Goal: Information Seeking & Learning: Learn about a topic

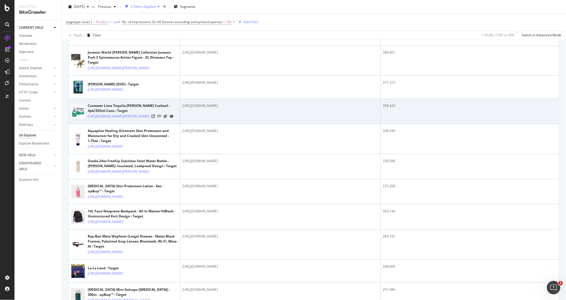
scroll to position [342, 0]
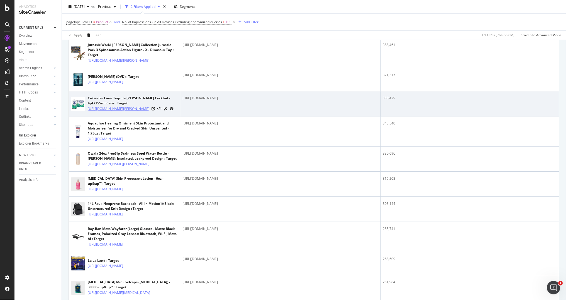
drag, startPoint x: 87, startPoint y: 190, endPoint x: 114, endPoint y: 203, distance: 30.2
click at [114, 111] on div "Cutwater Lime Tequila [PERSON_NAME] Cocktail - 4pk/355ml Cans : Target [URL][DO…" at bounding box center [124, 104] width 107 height 16
copy link "[URL][DOMAIN_NAME][PERSON_NAME]"
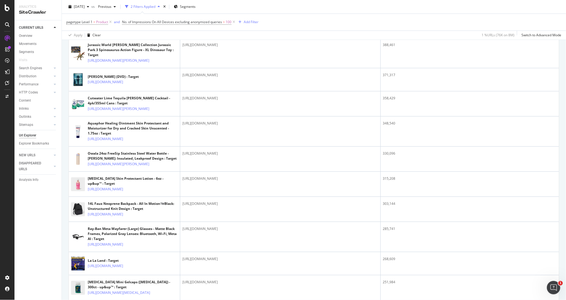
copy link "[URL][DOMAIN_NAME][PERSON_NAME]"
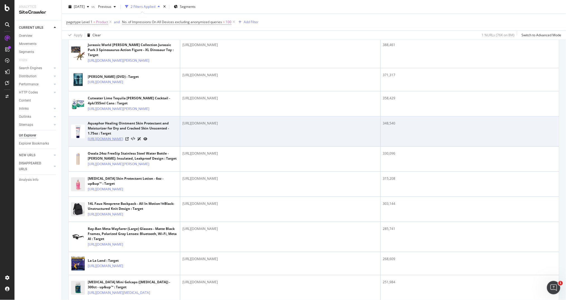
drag, startPoint x: 86, startPoint y: 231, endPoint x: 117, endPoint y: 249, distance: 35.2
click at [117, 142] on div "Aquaphor Healing Ointment Skin Protectant and Moisturizer for Dry and Cracked S…" at bounding box center [124, 131] width 107 height 21
copy link "[URL][DOMAIN_NAME]"
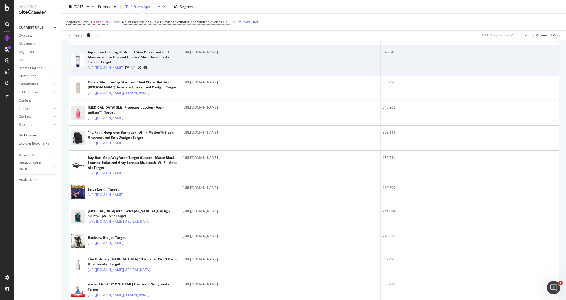
scroll to position [425, 0]
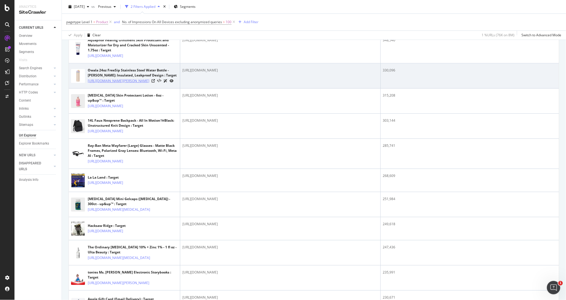
drag, startPoint x: 86, startPoint y: 189, endPoint x: 114, endPoint y: 203, distance: 30.9
click at [114, 84] on div "Owala 24oz FreeSip Stainless Steel Water Bottle - [PERSON_NAME]: Insulated, Lea…" at bounding box center [124, 76] width 107 height 16
copy link "[URL][DOMAIN_NAME][PERSON_NAME]"
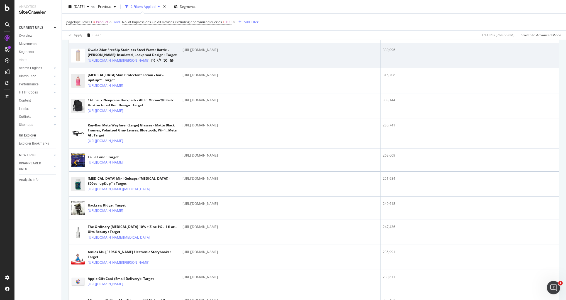
scroll to position [459, 0]
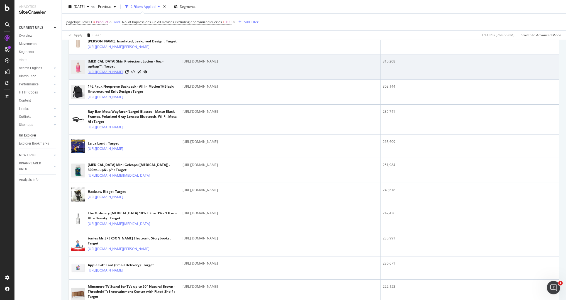
drag, startPoint x: 86, startPoint y: 191, endPoint x: 99, endPoint y: 201, distance: 15.8
click at [99, 75] on div "[MEDICAL_DATA] Skin Protectant Lotion - 6oz - up&up™ : Target [URL][DOMAIN_NAME]" at bounding box center [124, 67] width 107 height 16
copy link "[URL][DOMAIN_NAME]"
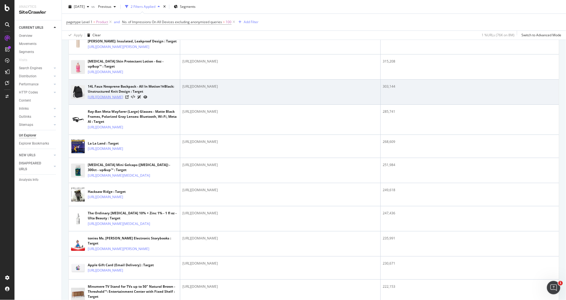
drag, startPoint x: 87, startPoint y: 227, endPoint x: 107, endPoint y: 238, distance: 23.3
click at [107, 100] on div "14L Faux Neoprene Backpack - All In Motion™️Black: Unstructured Knit Design : T…" at bounding box center [124, 92] width 107 height 16
copy link "[URL][DOMAIN_NAME]"
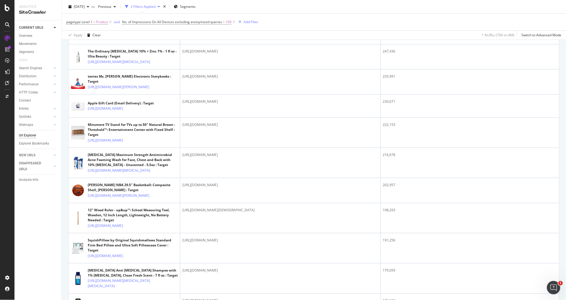
scroll to position [640, 0]
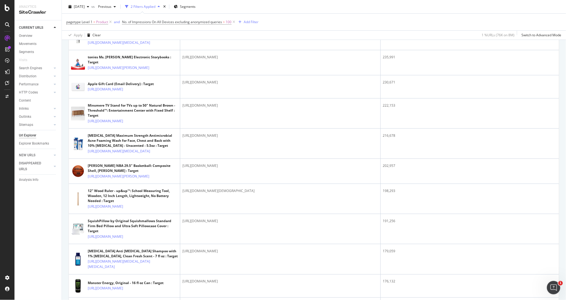
drag, startPoint x: 86, startPoint y: 153, endPoint x: 99, endPoint y: 164, distance: 17.2
copy link "[URL][DOMAIN_NAME][MEDICAL_DATA]"
drag, startPoint x: 87, startPoint y: 184, endPoint x: 111, endPoint y: 188, distance: 24.6
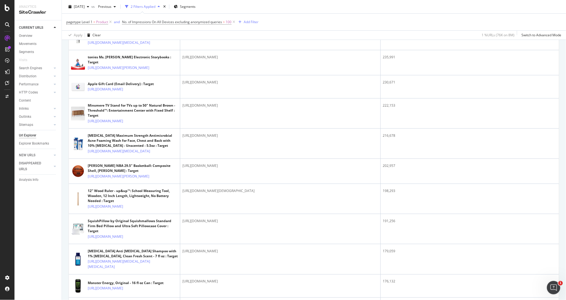
click at [111, 20] on div "Hacksaw Ridge : Target [URL][DOMAIN_NAME]" at bounding box center [124, 13] width 107 height 14
copy link "[URL][DOMAIN_NAME]"
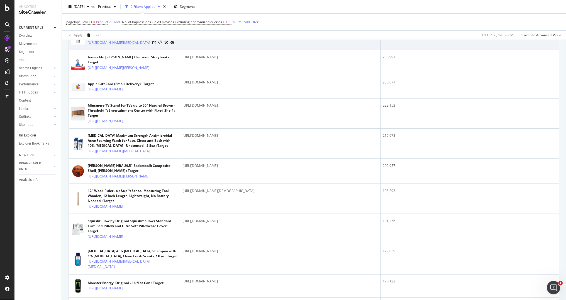
drag, startPoint x: 86, startPoint y: 214, endPoint x: 109, endPoint y: 223, distance: 24.5
click at [109, 45] on div "The Ordinary [MEDICAL_DATA] 10% + Zinc 1% - 1 fl oz - Ulta Beauty : Target [URL…" at bounding box center [124, 38] width 107 height 16
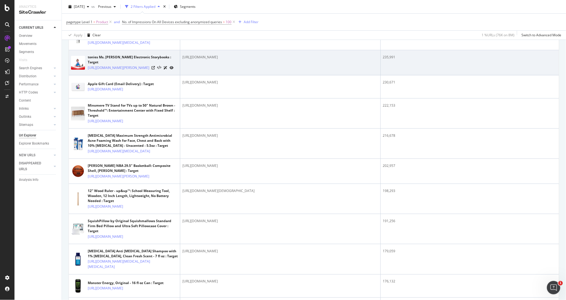
click at [92, 75] on td "tonies Ms. [PERSON_NAME] Electronic Storybooks : Target [URL][DOMAIN_NAME][PERS…" at bounding box center [124, 62] width 111 height 25
drag, startPoint x: 87, startPoint y: 245, endPoint x: 151, endPoint y: 250, distance: 64.1
click at [151, 70] on div "tonies Ms. [PERSON_NAME] Electronic Storybooks : Target [URL][DOMAIN_NAME][PERS…" at bounding box center [124, 63] width 107 height 16
copy link "[URL][DOMAIN_NAME][PERSON_NAME]"
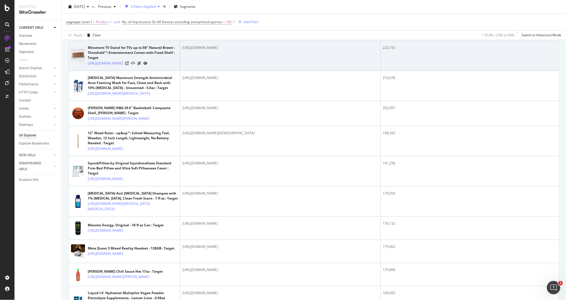
scroll to position [705, 0]
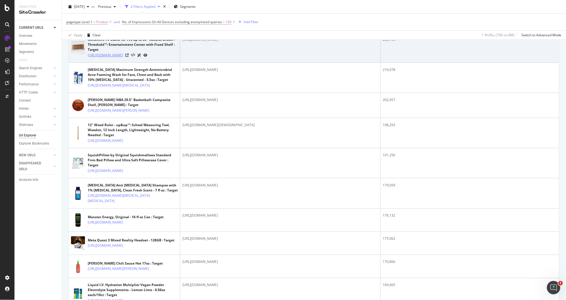
drag, startPoint x: 87, startPoint y: 240, endPoint x: 136, endPoint y: 250, distance: 49.9
click at [136, 58] on div "Minsmere TV Stand for TVs up to 50" Natural Brown - Threshold™: Entertainment C…" at bounding box center [124, 47] width 107 height 21
copy link "[URL][DOMAIN_NAME]"
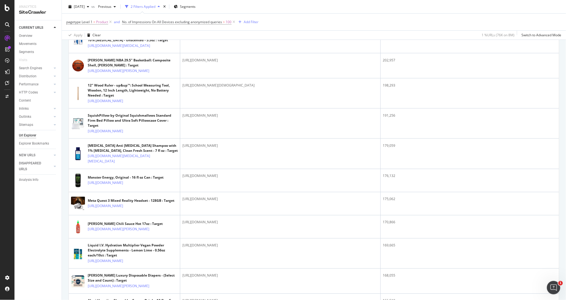
scroll to position [750, 0]
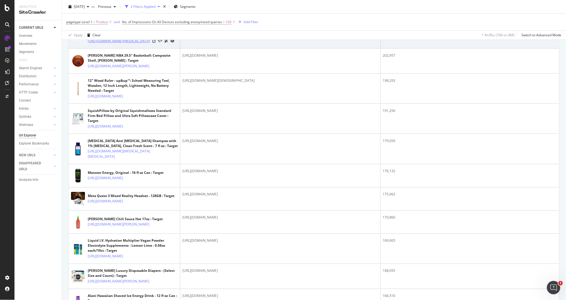
drag, startPoint x: 87, startPoint y: 237, endPoint x: 97, endPoint y: 257, distance: 22.6
click at [97, 44] on div "[MEDICAL_DATA] Maximum Strength Antimicrobial Acne Foaming Wash for Face, Chest…" at bounding box center [124, 33] width 107 height 21
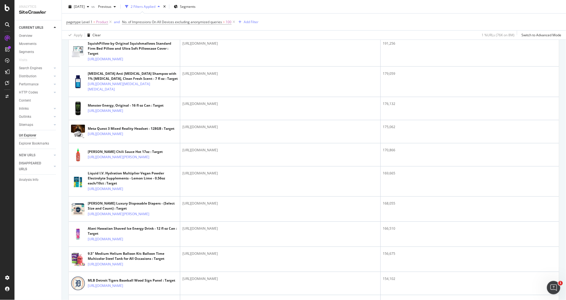
scroll to position [818, 0]
drag, startPoint x: 87, startPoint y: 250, endPoint x: 135, endPoint y: 260, distance: 49.3
click at [135, 35] on td "12" Wood Ruler - up&up™: School Measuring Tool, Wooden, 12 Inch Length, Lightwe…" at bounding box center [124, 20] width 111 height 30
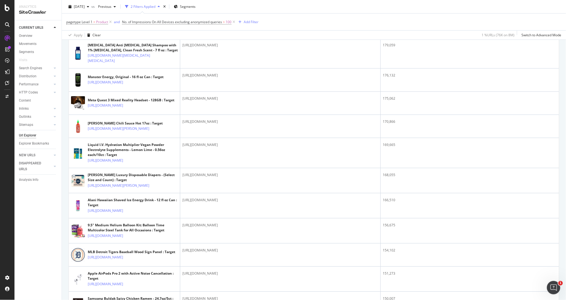
scroll to position [853, 0]
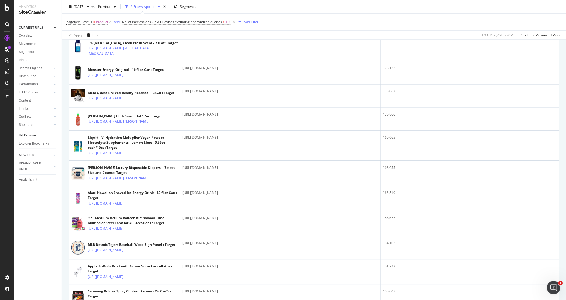
drag, startPoint x: 86, startPoint y: 250, endPoint x: 91, endPoint y: 266, distance: 16.7
click at [91, 31] on td "SquishPillow by Original Squishmallows Standard Firm Bed Pillow and Ultra Soft …" at bounding box center [124, 16] width 111 height 30
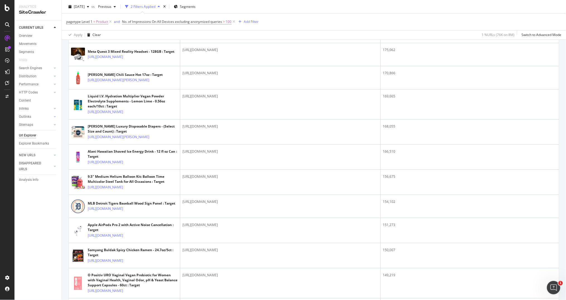
scroll to position [920, 0]
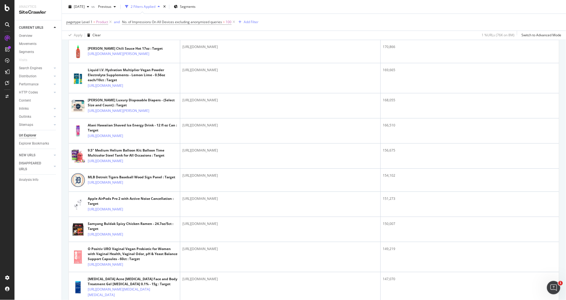
drag, startPoint x: 87, startPoint y: 219, endPoint x: 139, endPoint y: 228, distance: 53.2
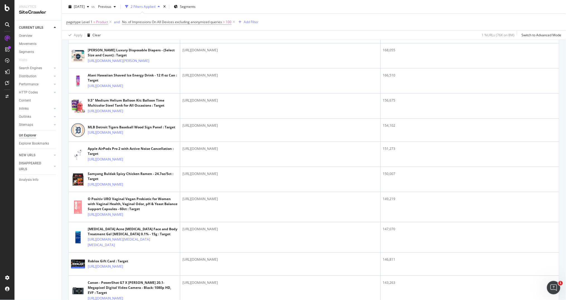
scroll to position [971, 0]
drag, startPoint x: 86, startPoint y: 199, endPoint x: 143, endPoint y: 206, distance: 56.6
